Goal: Task Accomplishment & Management: Use online tool/utility

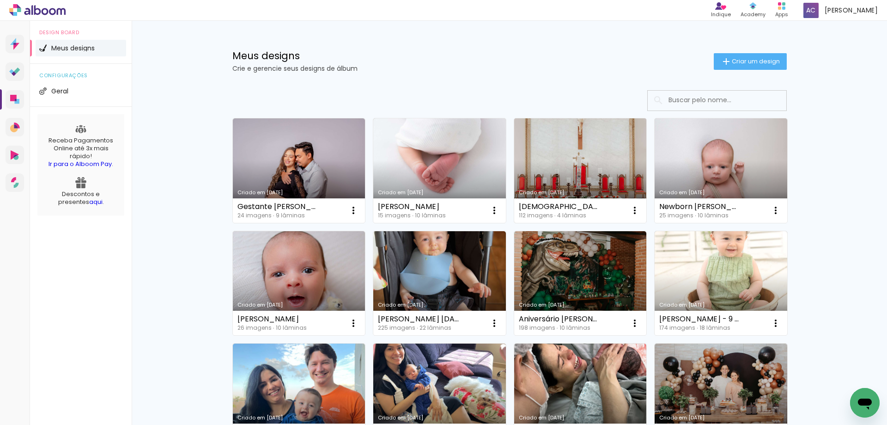
click at [578, 161] on link "Criado em [DATE]" at bounding box center [580, 170] width 133 height 104
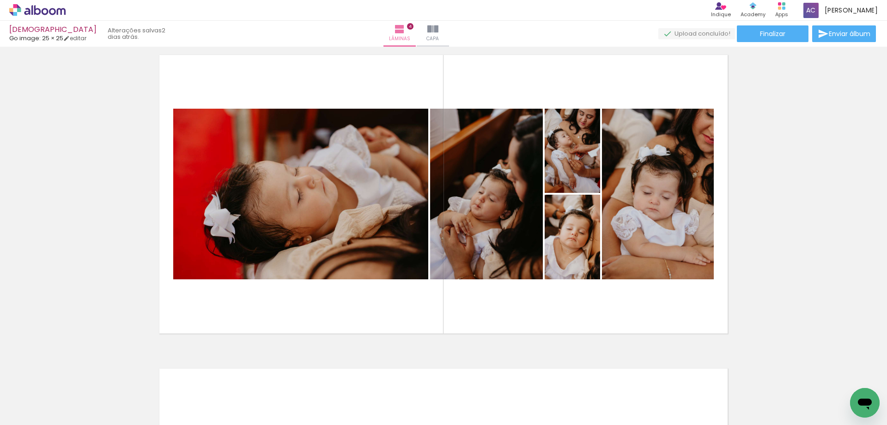
scroll to position [924, 0]
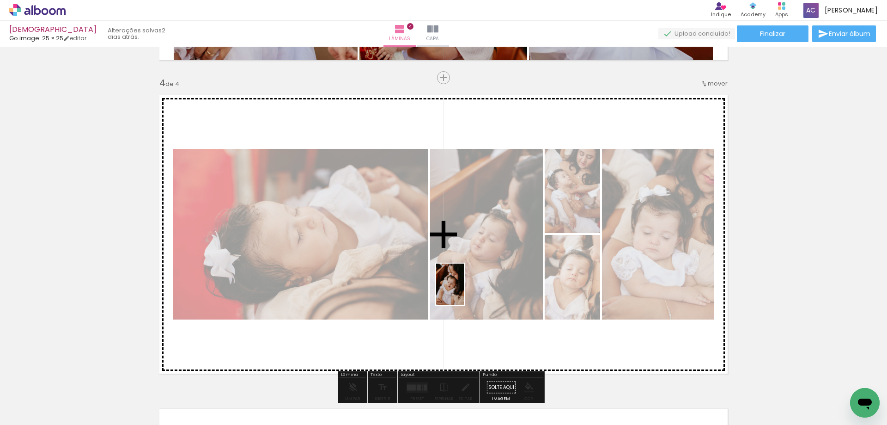
drag, startPoint x: 408, startPoint y: 400, endPoint x: 464, endPoint y: 291, distance: 122.6
click at [464, 291] on quentale-workspace at bounding box center [443, 212] width 887 height 425
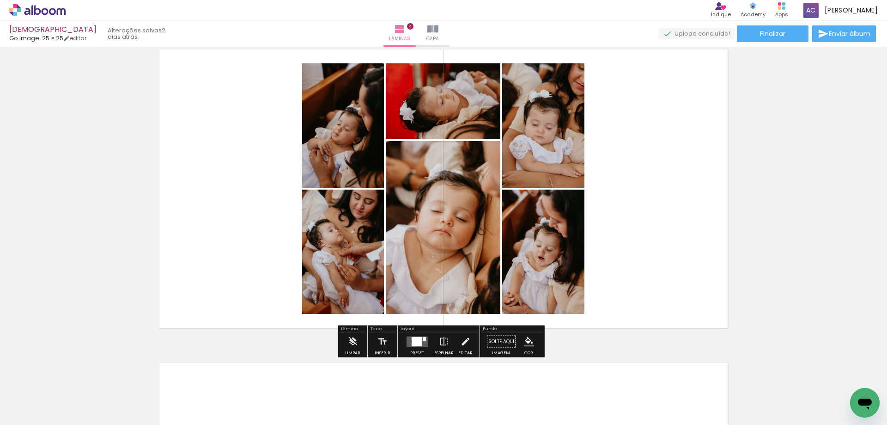
scroll to position [970, 0]
click at [418, 342] on div at bounding box center [417, 340] width 10 height 9
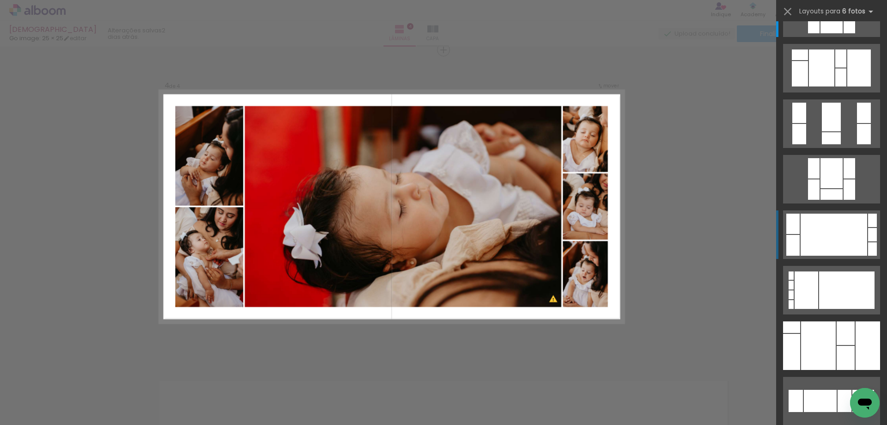
scroll to position [46, 0]
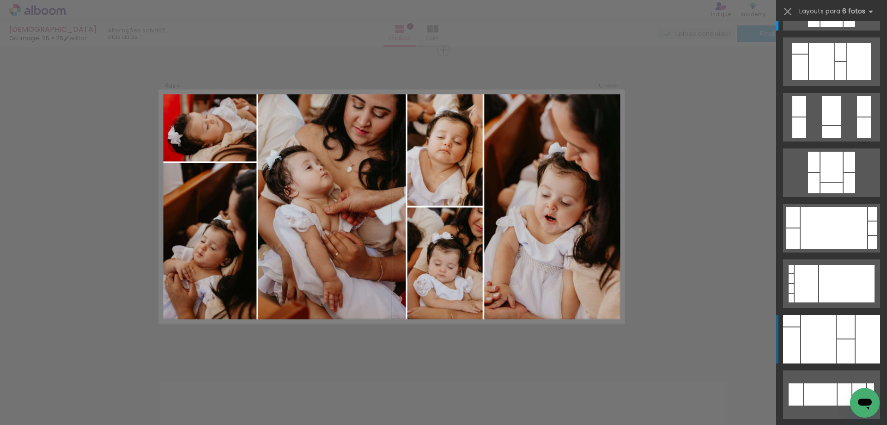
click at [805, 331] on div at bounding box center [818, 339] width 35 height 49
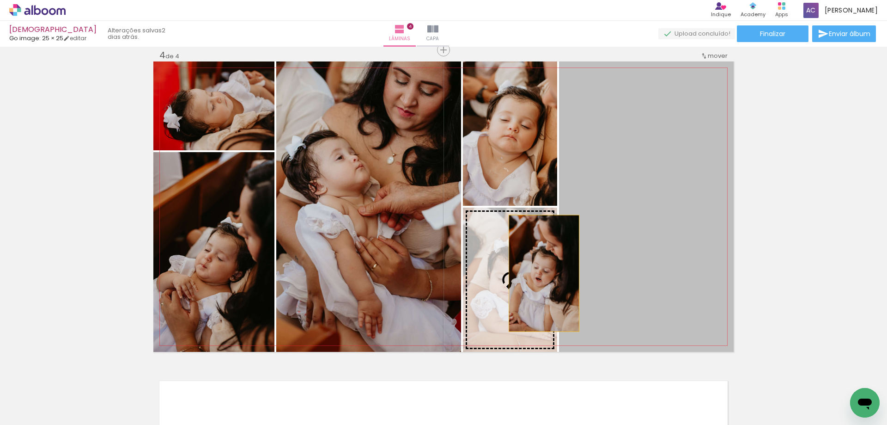
drag, startPoint x: 634, startPoint y: 272, endPoint x: 541, endPoint y: 273, distance: 93.4
click at [0, 0] on slot at bounding box center [0, 0] width 0 height 0
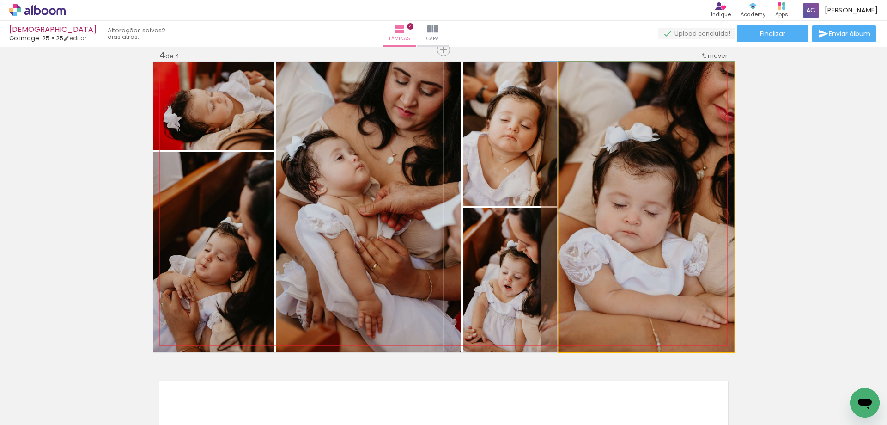
drag, startPoint x: 639, startPoint y: 262, endPoint x: 631, endPoint y: 262, distance: 8.3
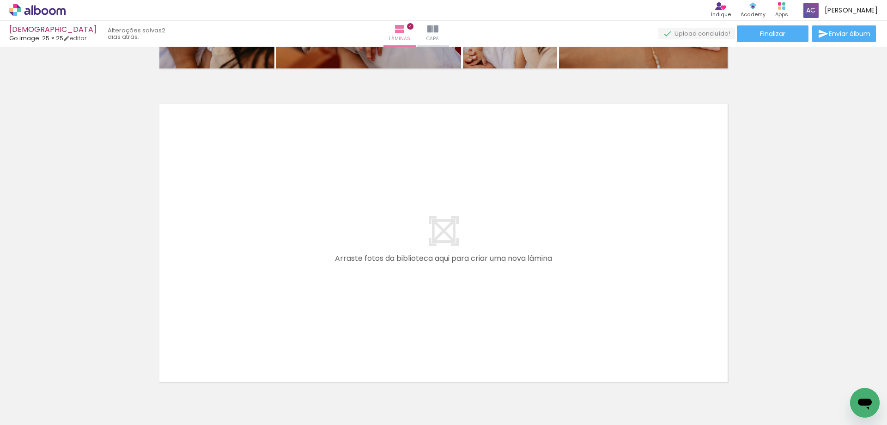
scroll to position [0, 1482]
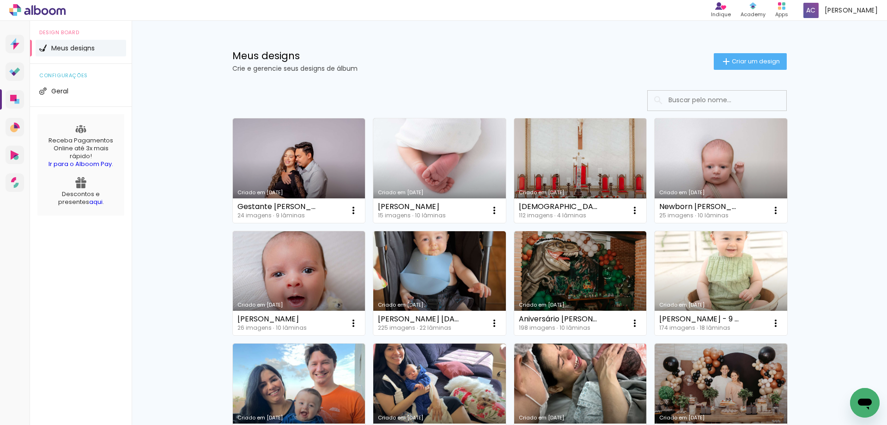
click at [549, 169] on link "Criado em [DATE]" at bounding box center [580, 170] width 133 height 104
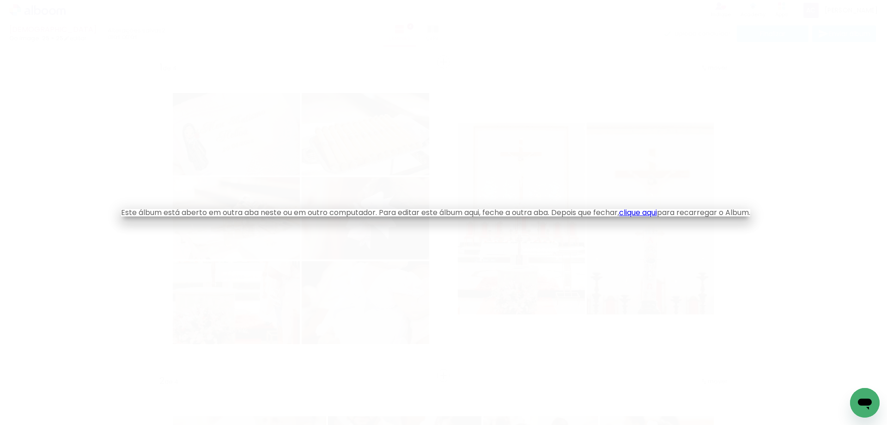
click at [425, 183] on iron-overlay-backdrop at bounding box center [443, 212] width 887 height 425
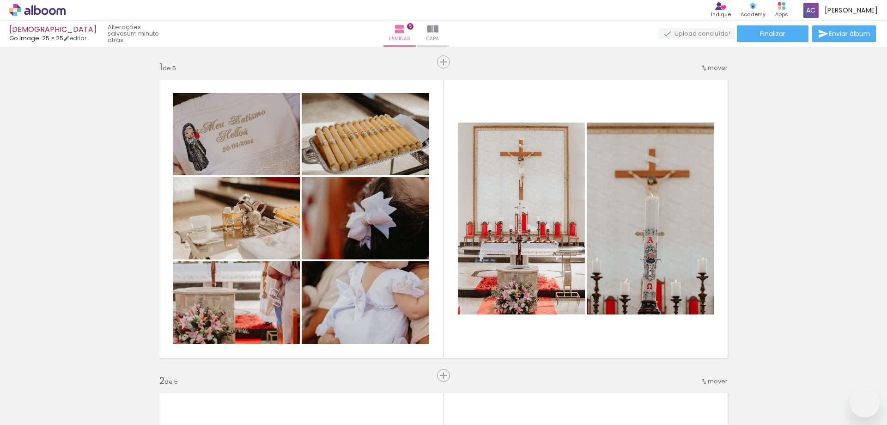
click at [0, 0] on slot at bounding box center [0, 0] width 0 height 0
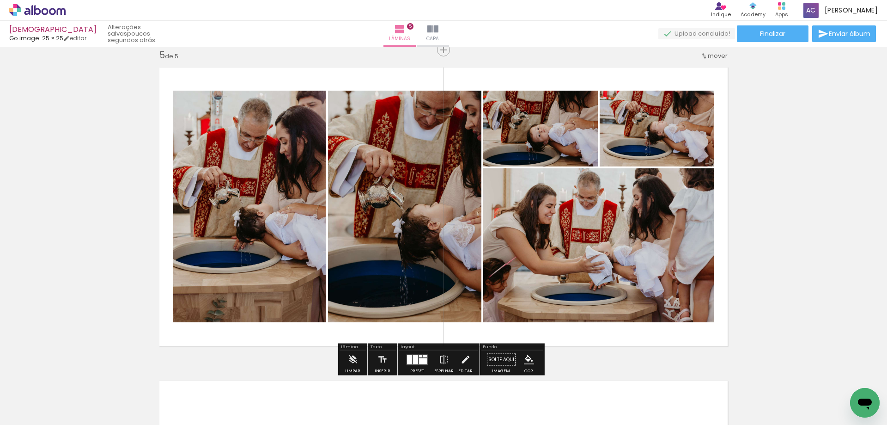
scroll to position [0, 1644]
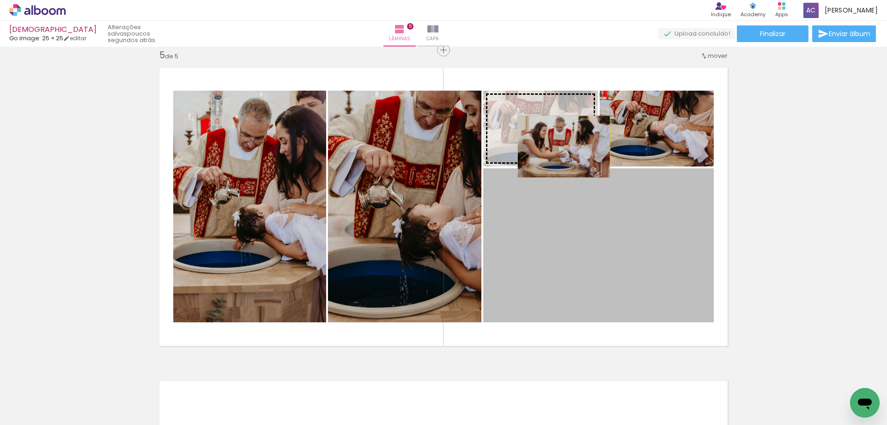
drag, startPoint x: 609, startPoint y: 263, endPoint x: 561, endPoint y: 146, distance: 126.4
click at [0, 0] on slot at bounding box center [0, 0] width 0 height 0
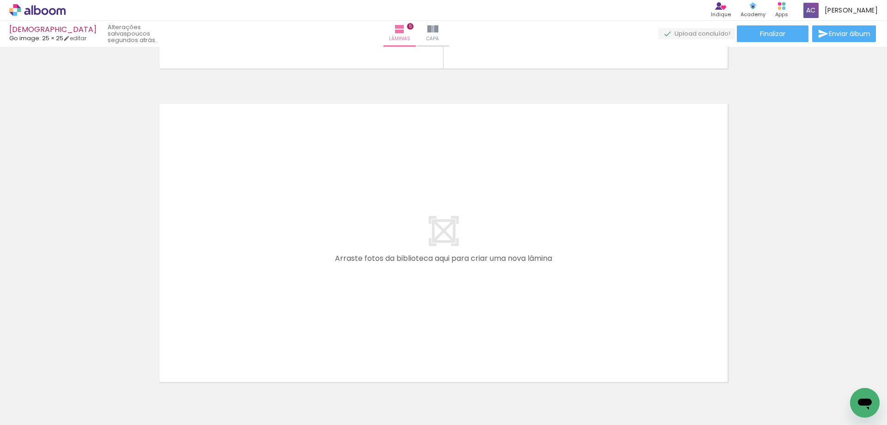
scroll to position [0, 2038]
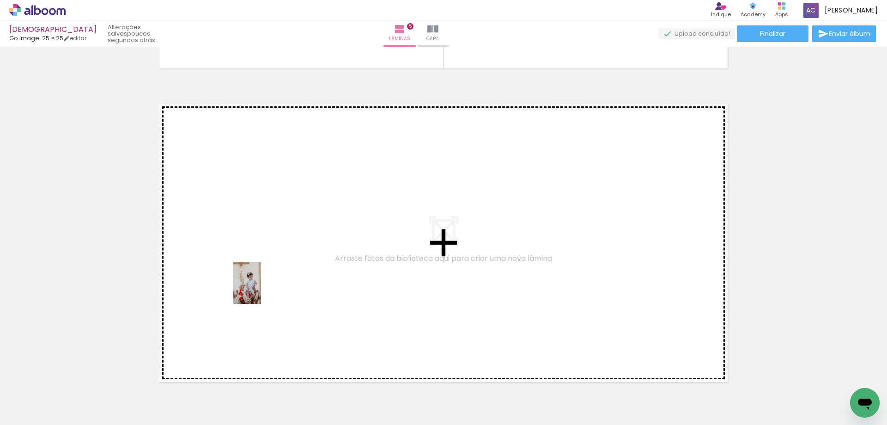
drag, startPoint x: 287, startPoint y: 400, endPoint x: 261, endPoint y: 290, distance: 113.4
click at [261, 290] on quentale-workspace at bounding box center [443, 212] width 887 height 425
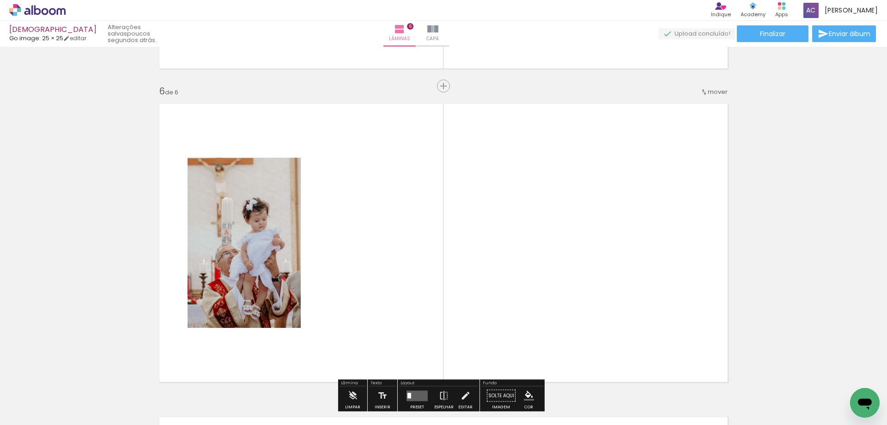
scroll to position [1579, 0]
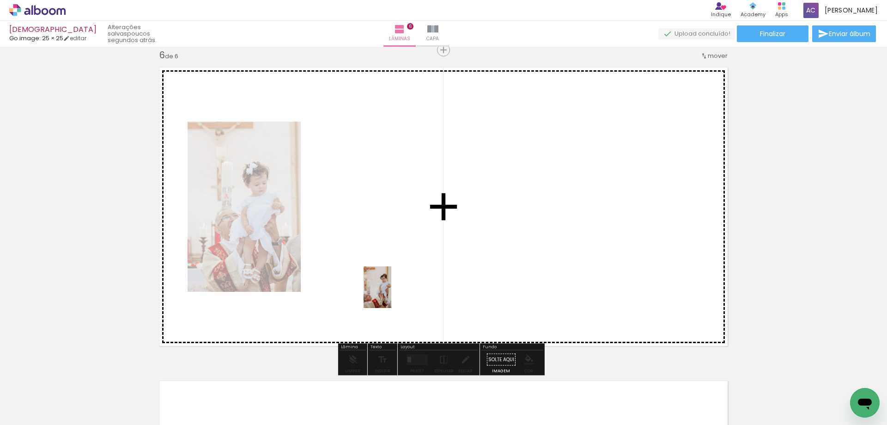
drag, startPoint x: 388, startPoint y: 403, endPoint x: 391, endPoint y: 294, distance: 108.6
click at [391, 294] on quentale-workspace at bounding box center [443, 212] width 887 height 425
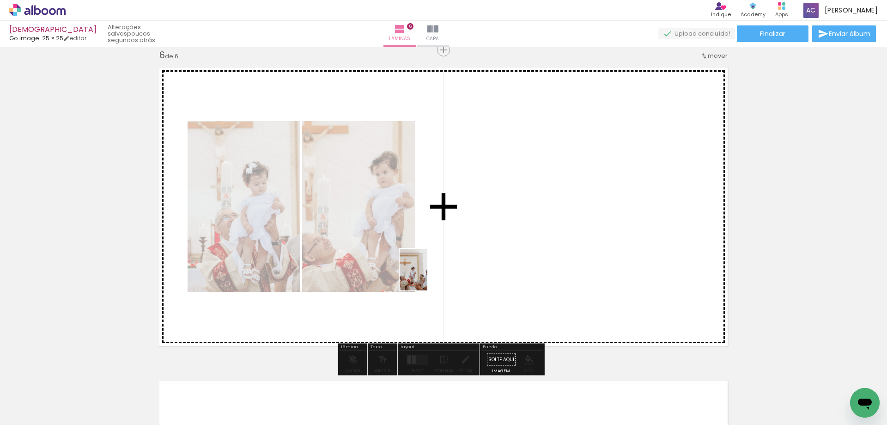
drag, startPoint x: 442, startPoint y: 398, endPoint x: 427, endPoint y: 276, distance: 122.4
click at [427, 276] on quentale-workspace at bounding box center [443, 212] width 887 height 425
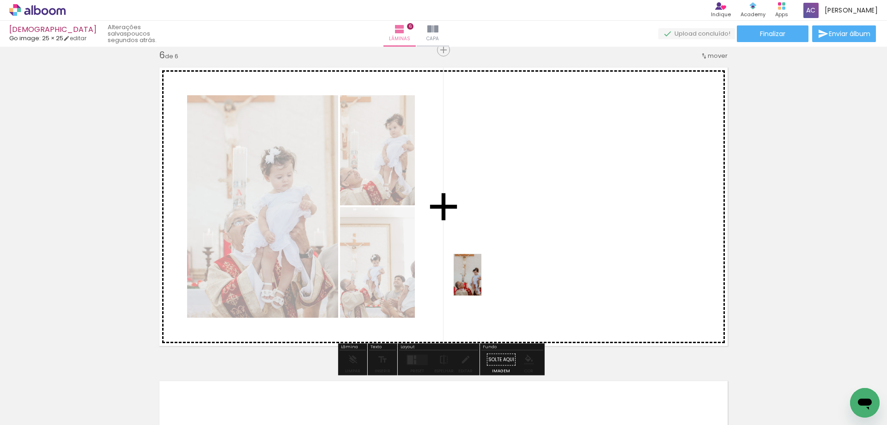
drag, startPoint x: 490, startPoint y: 392, endPoint x: 482, endPoint y: 281, distance: 111.3
click at [482, 281] on quentale-workspace at bounding box center [443, 212] width 887 height 425
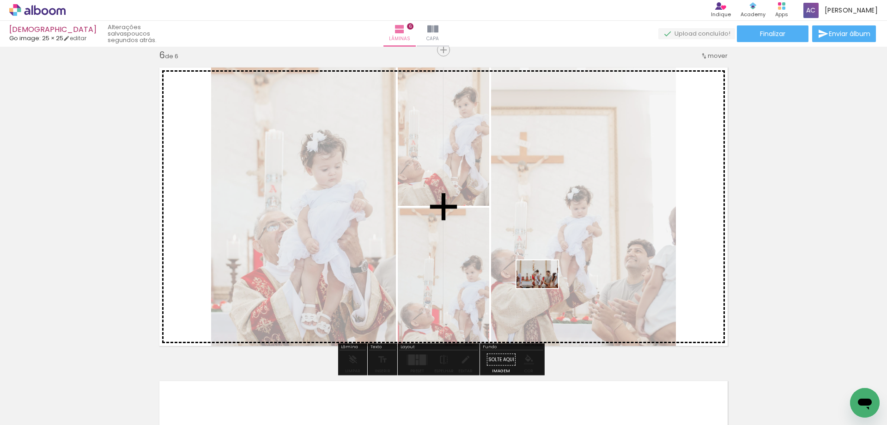
drag, startPoint x: 544, startPoint y: 396, endPoint x: 544, endPoint y: 288, distance: 108.1
click at [544, 288] on quentale-workspace at bounding box center [443, 212] width 887 height 425
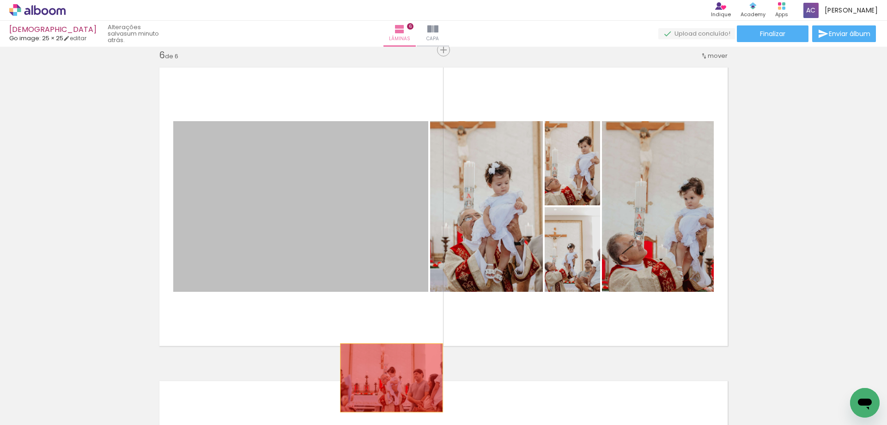
drag, startPoint x: 340, startPoint y: 250, endPoint x: 389, endPoint y: 380, distance: 138.8
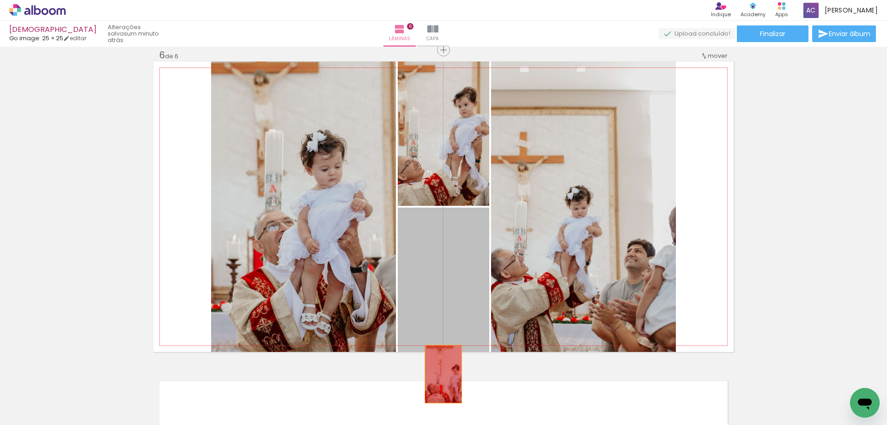
drag, startPoint x: 435, startPoint y: 296, endPoint x: 440, endPoint y: 374, distance: 77.8
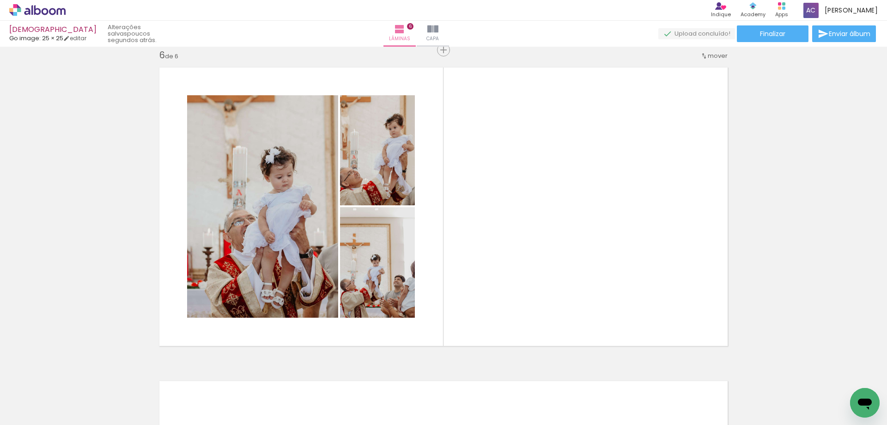
scroll to position [0, 2290]
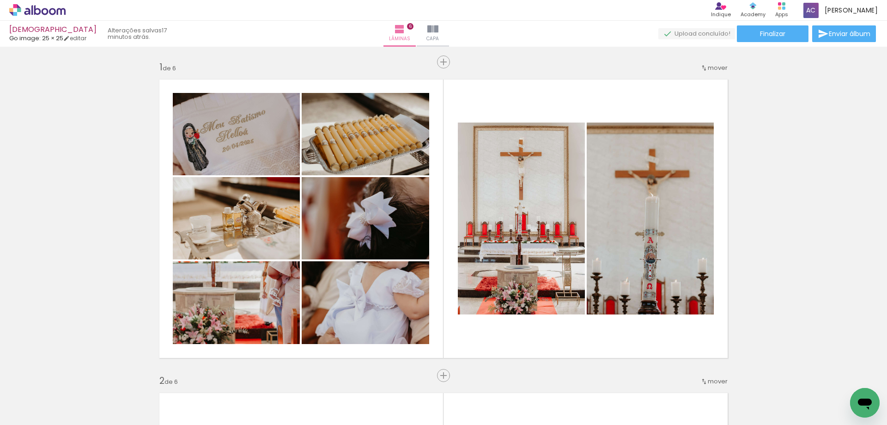
scroll to position [1579, 0]
